Goal: Task Accomplishment & Management: Manage account settings

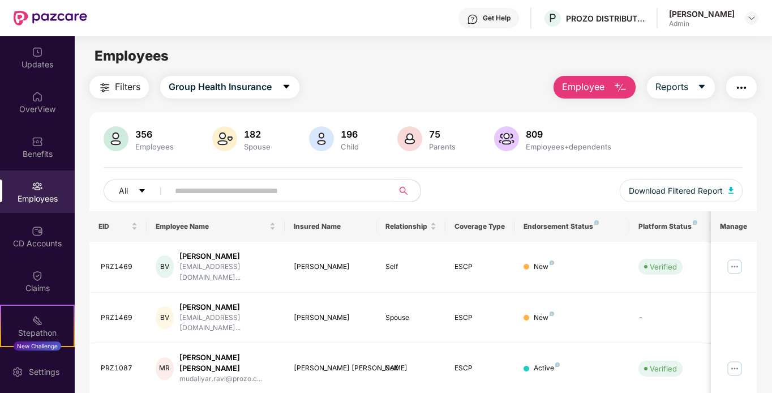
click at [579, 96] on button "Employee" at bounding box center [594, 87] width 82 height 23
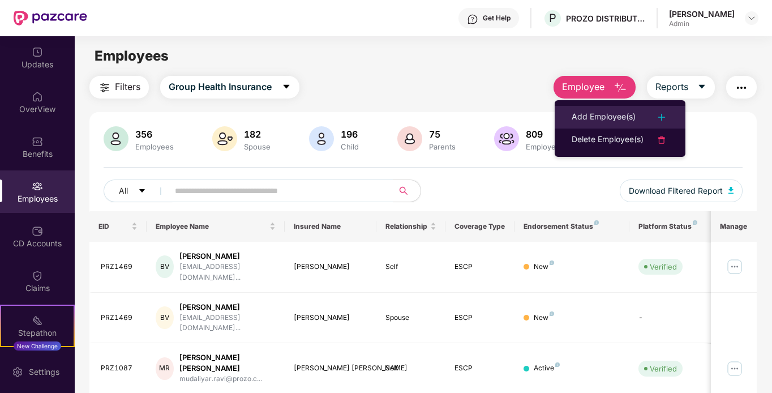
click at [604, 121] on div "Add Employee(s)" at bounding box center [604, 117] width 64 height 14
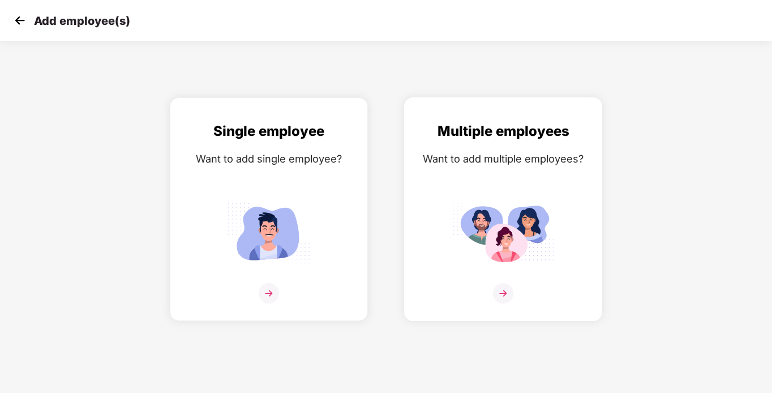
click at [530, 213] on img at bounding box center [503, 232] width 102 height 71
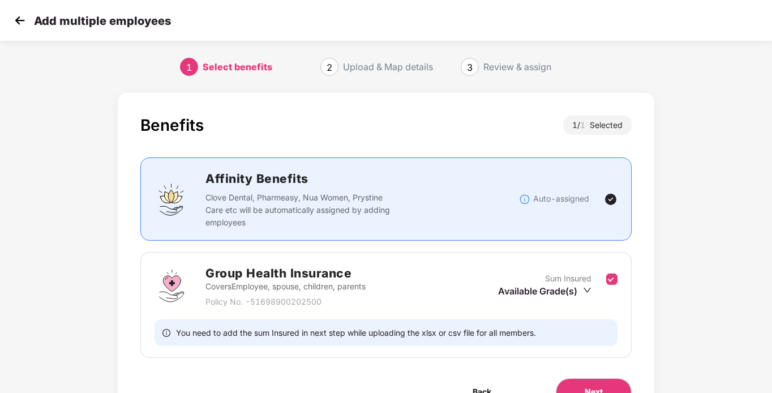
scroll to position [63, 0]
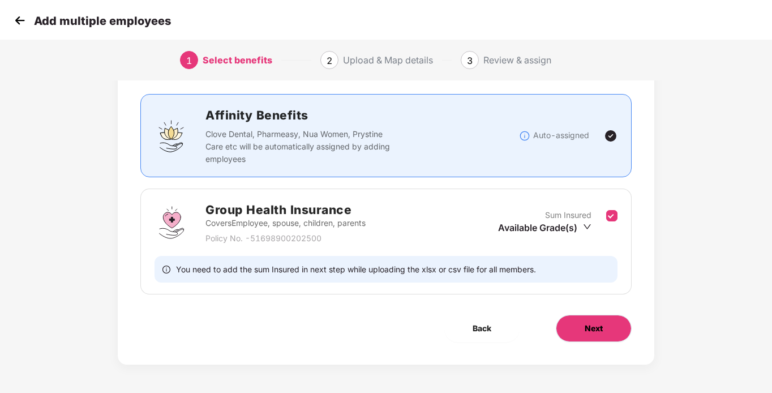
click at [629, 330] on button "Next" at bounding box center [594, 328] width 76 height 27
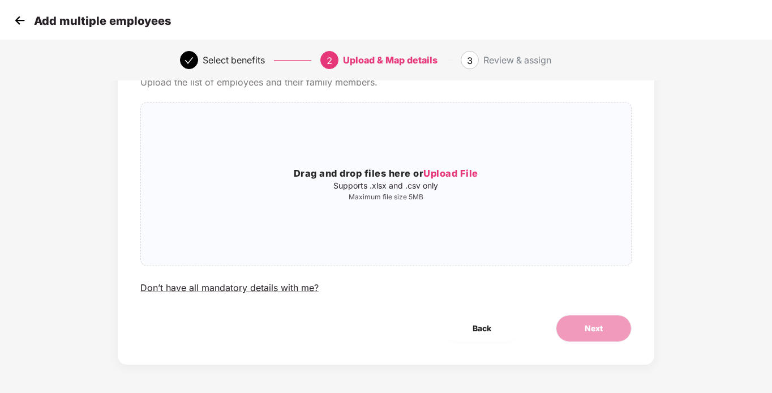
scroll to position [0, 0]
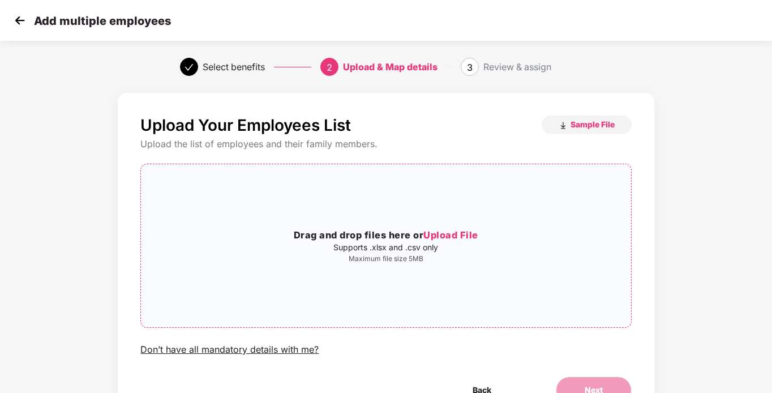
click at [595, 327] on div "Drag and drop files here or Upload File Supports .xlsx and .csv only Maximum fi…" at bounding box center [385, 246] width 491 height 164
click at [482, 247] on p "Supports .xlsx and .csv only" at bounding box center [385, 247] width 489 height 9
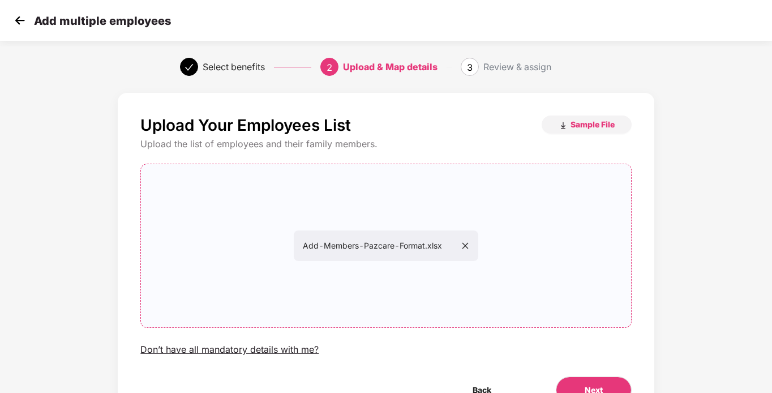
scroll to position [62, 0]
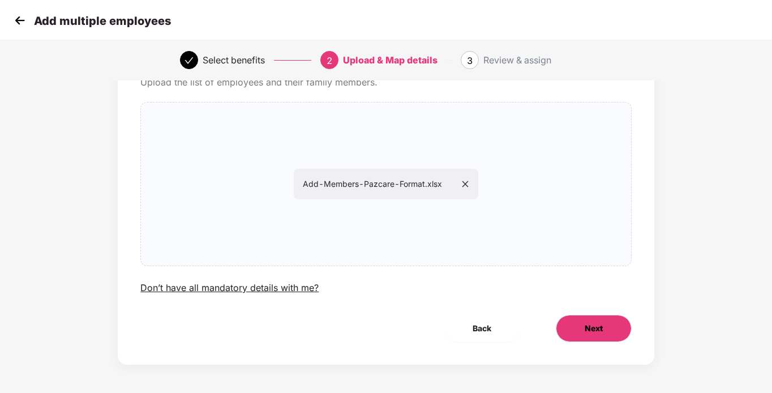
click at [594, 320] on button "Next" at bounding box center [594, 328] width 76 height 27
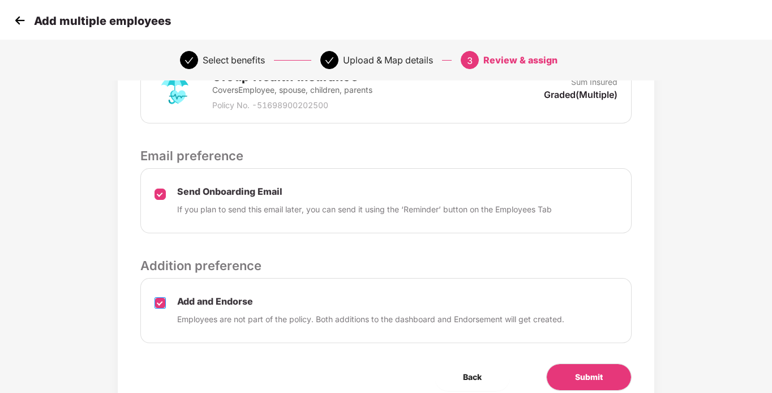
scroll to position [360, 0]
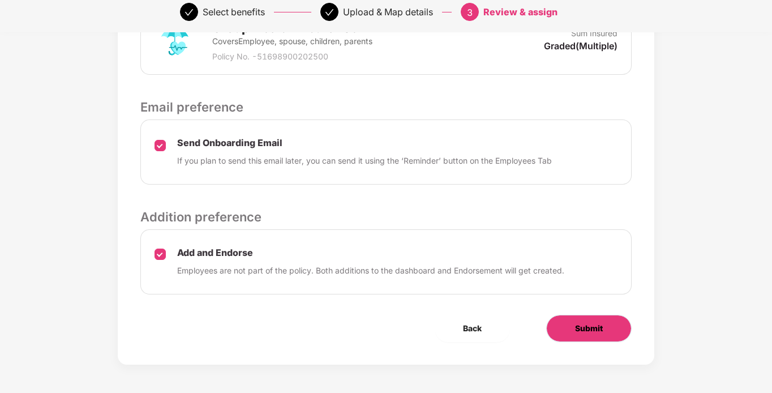
click at [586, 320] on button "Submit" at bounding box center [588, 328] width 85 height 27
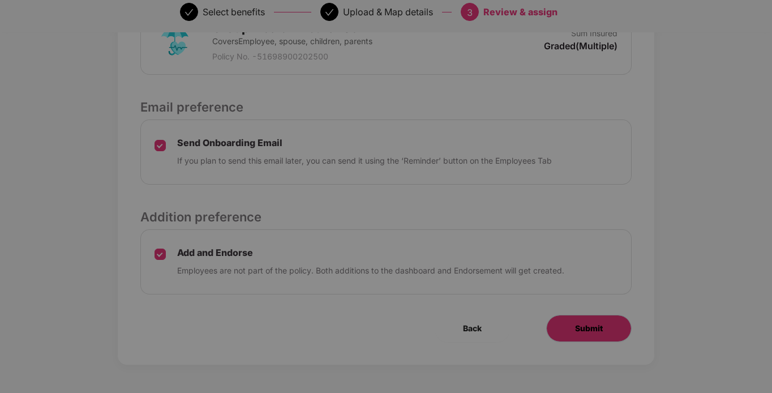
scroll to position [0, 0]
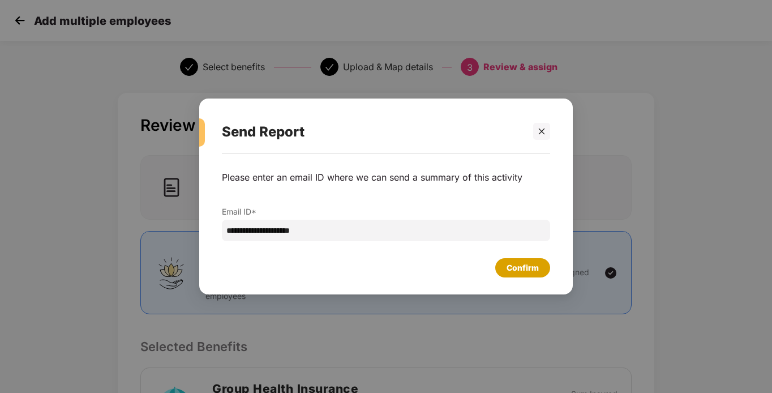
click at [539, 268] on div "Confirm" at bounding box center [522, 267] width 55 height 19
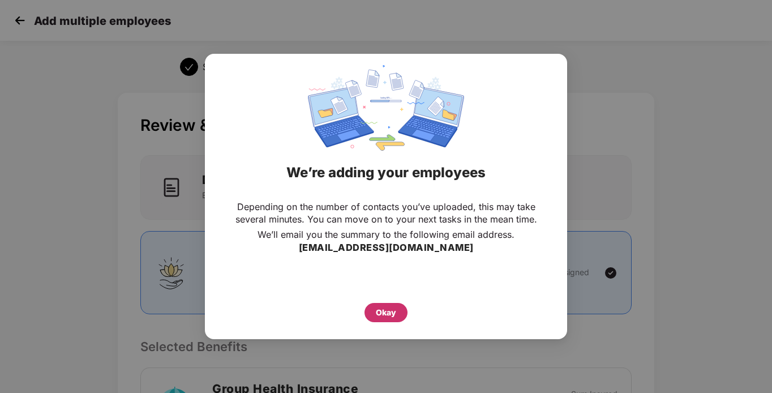
click at [385, 319] on div "Okay" at bounding box center [386, 312] width 20 height 12
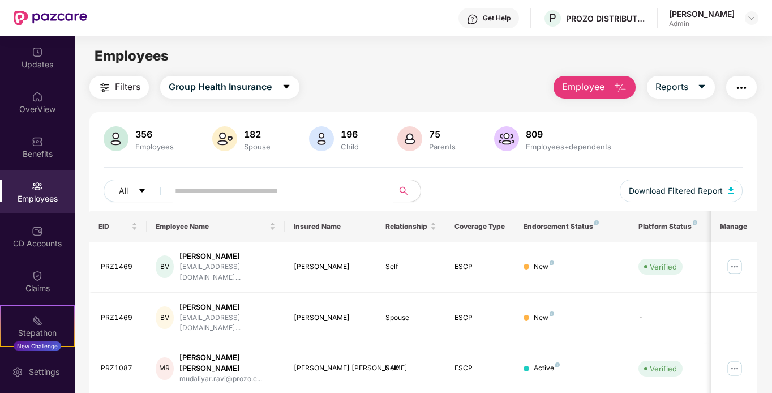
click at [265, 180] on span at bounding box center [277, 190] width 232 height 23
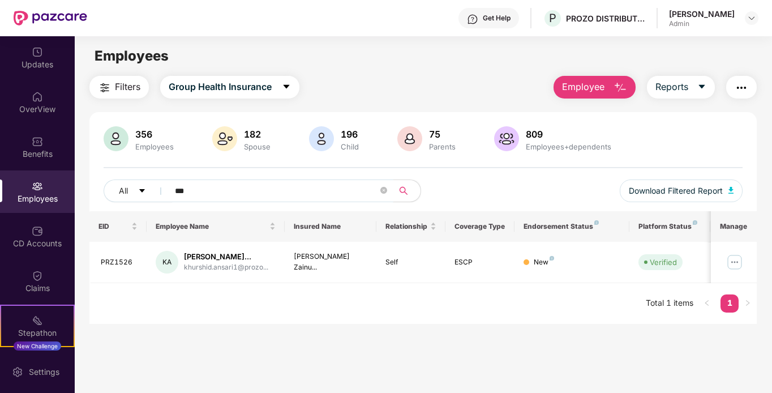
scroll to position [36, 0]
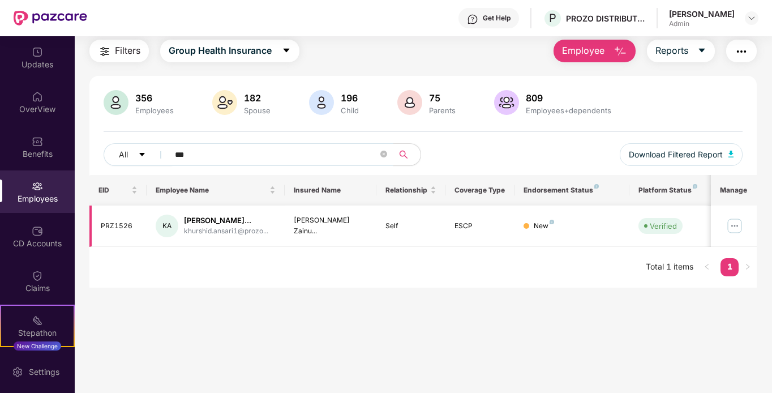
type input "***"
click at [734, 228] on img at bounding box center [734, 226] width 18 height 18
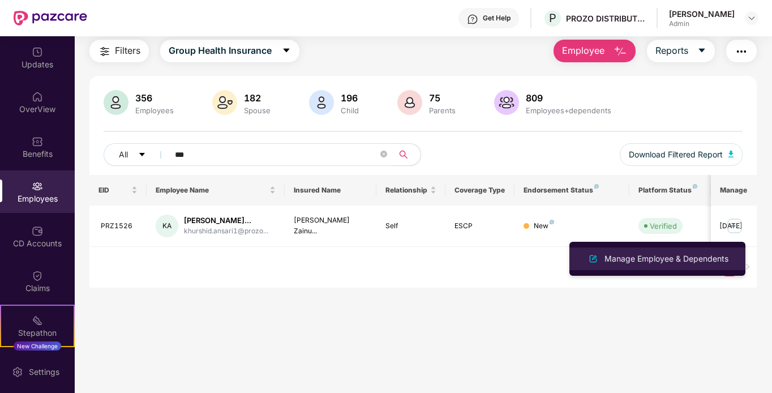
click at [680, 257] on div "Manage Employee & Dependents" at bounding box center [666, 258] width 128 height 12
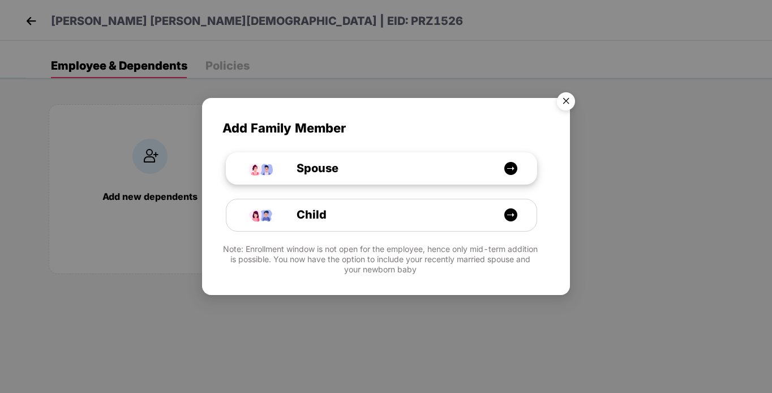
click at [390, 175] on div "Spouse" at bounding box center [387, 169] width 233 height 18
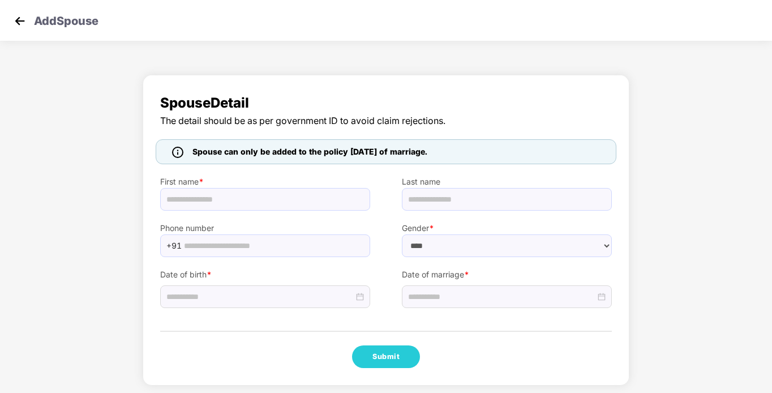
select select "******"
click at [24, 25] on img at bounding box center [19, 20] width 17 height 17
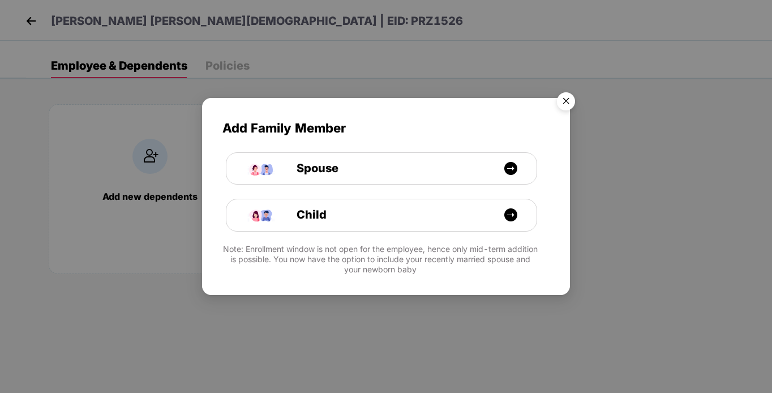
click at [566, 103] on img "Close" at bounding box center [566, 103] width 32 height 32
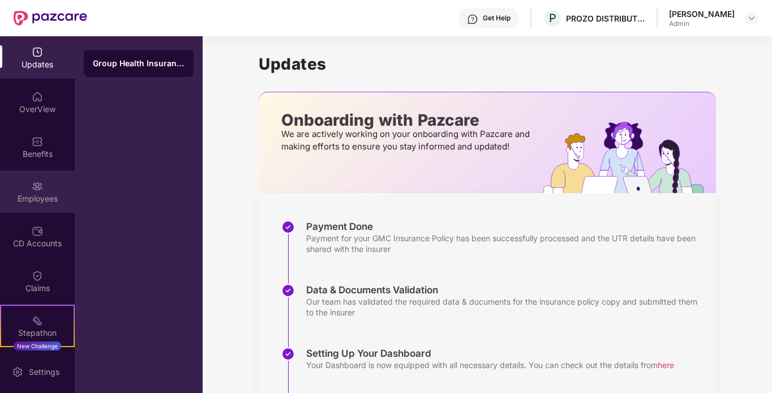
click at [43, 196] on div "Employees" at bounding box center [37, 198] width 75 height 11
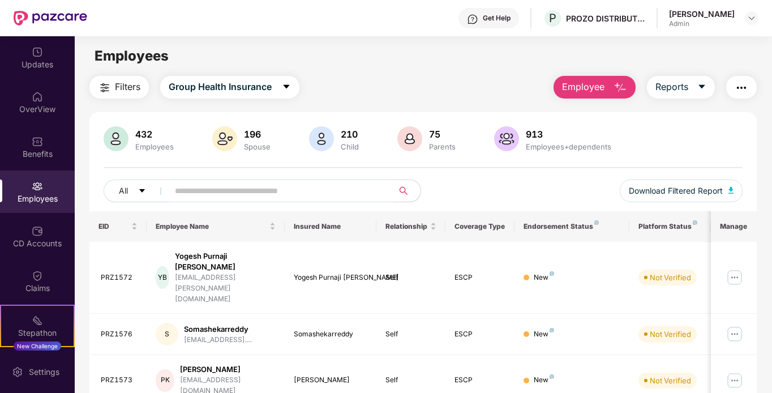
click at [237, 193] on input "text" at bounding box center [276, 190] width 203 height 17
click at [236, 187] on input "text" at bounding box center [276, 190] width 203 height 17
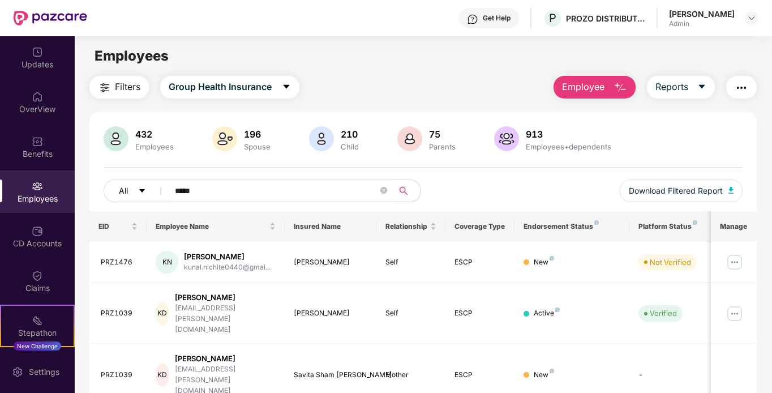
drag, startPoint x: 211, startPoint y: 191, endPoint x: 128, endPoint y: 194, distance: 82.1
click at [128, 194] on div "All *****" at bounding box center [264, 190] width 320 height 23
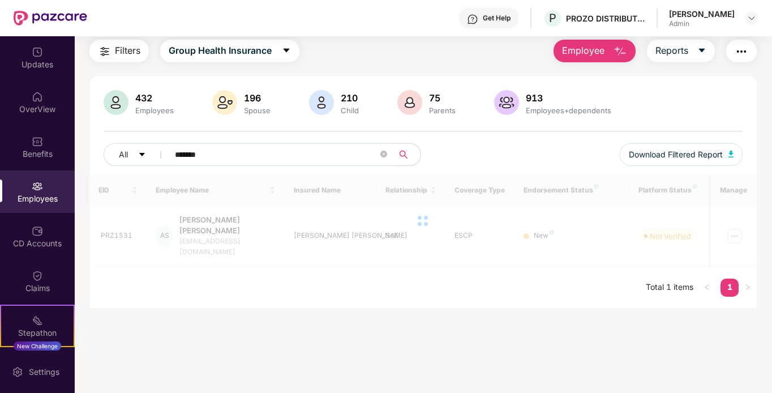
scroll to position [36, 0]
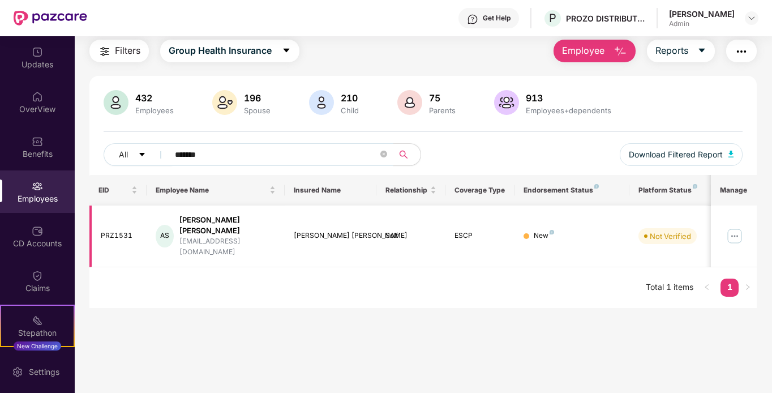
type input "*******"
click at [730, 227] on img at bounding box center [734, 236] width 18 height 18
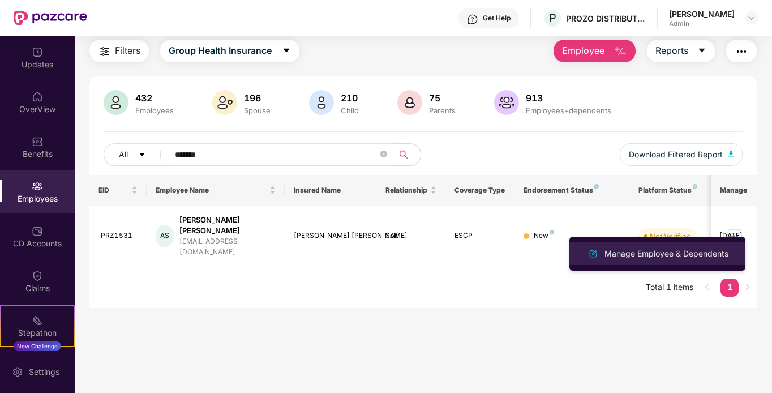
click at [686, 260] on div "Manage Employee & Dependents" at bounding box center [657, 254] width 147 height 14
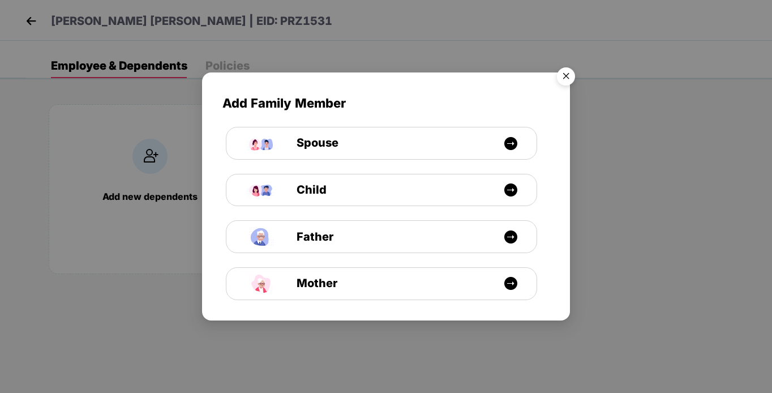
click at [567, 74] on img "Close" at bounding box center [566, 78] width 32 height 32
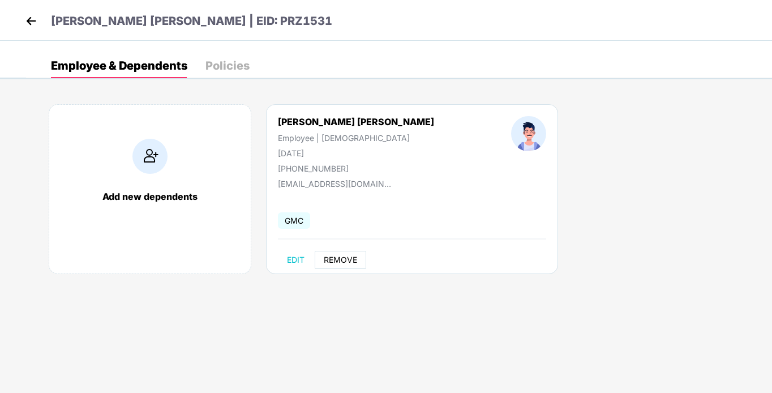
click at [354, 256] on span "REMOVE" at bounding box center [340, 259] width 33 height 9
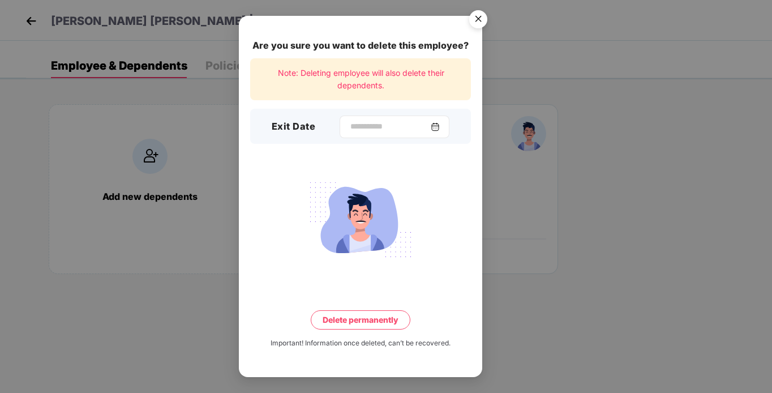
click at [354, 118] on div at bounding box center [395, 126] width 110 height 23
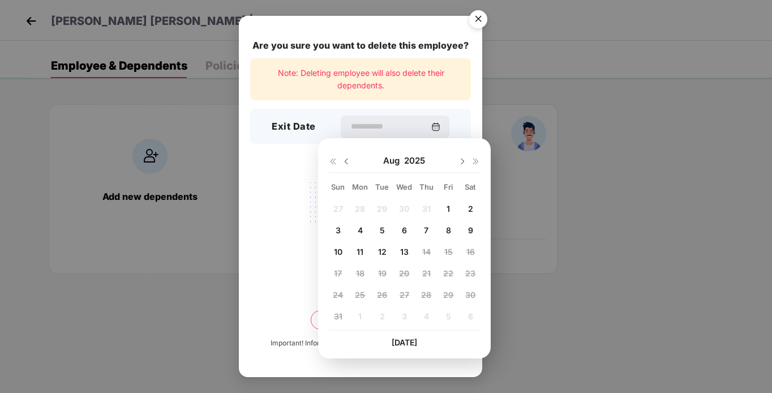
click at [404, 254] on span "13" at bounding box center [404, 252] width 8 height 10
type input "**********"
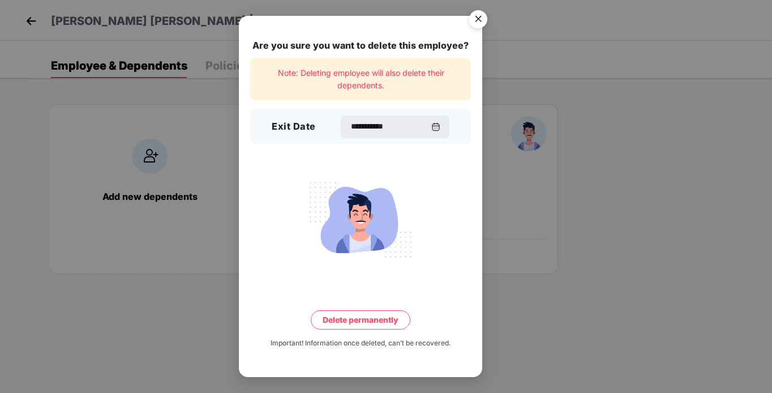
click at [478, 16] on img "Close" at bounding box center [478, 21] width 32 height 32
